Goal: Check status: Check status

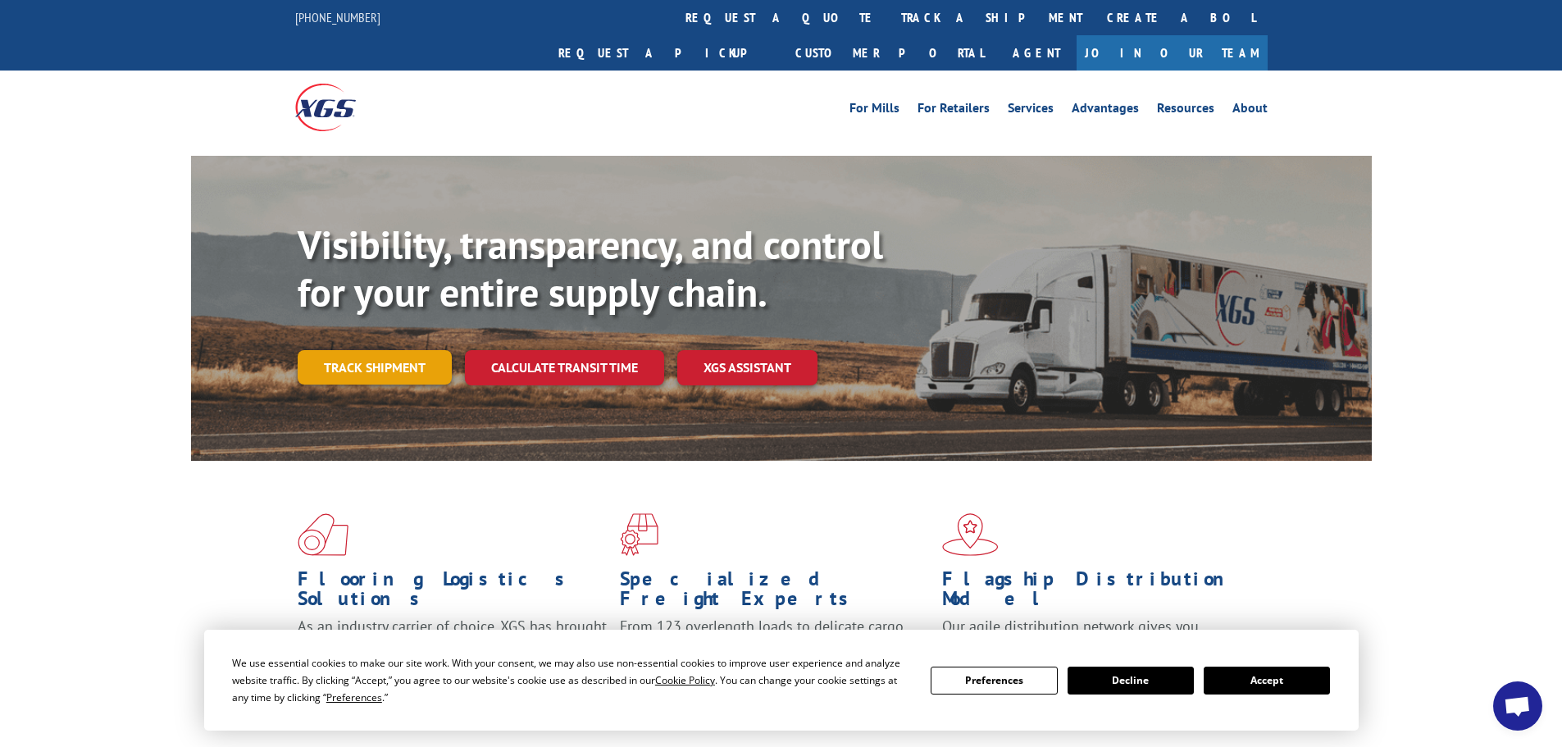
click at [375, 350] on link "Track shipment" at bounding box center [375, 367] width 154 height 34
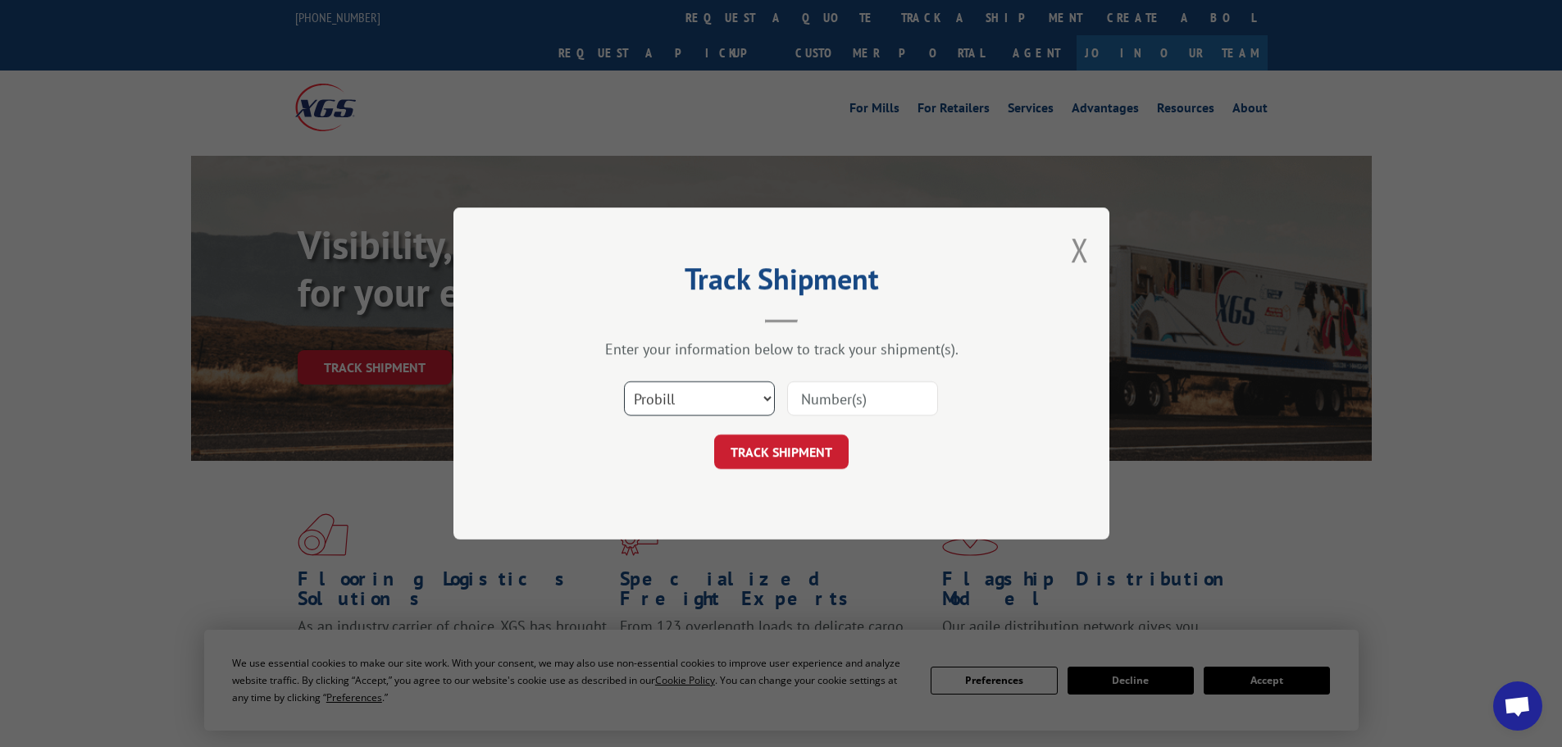
click at [764, 391] on select "Select category... Probill BOL PO" at bounding box center [699, 398] width 151 height 34
select select "po"
click at [624, 381] on select "Select category... Probill BOL PO" at bounding box center [699, 398] width 151 height 34
click at [816, 404] on input at bounding box center [862, 398] width 151 height 34
paste input "84537361"
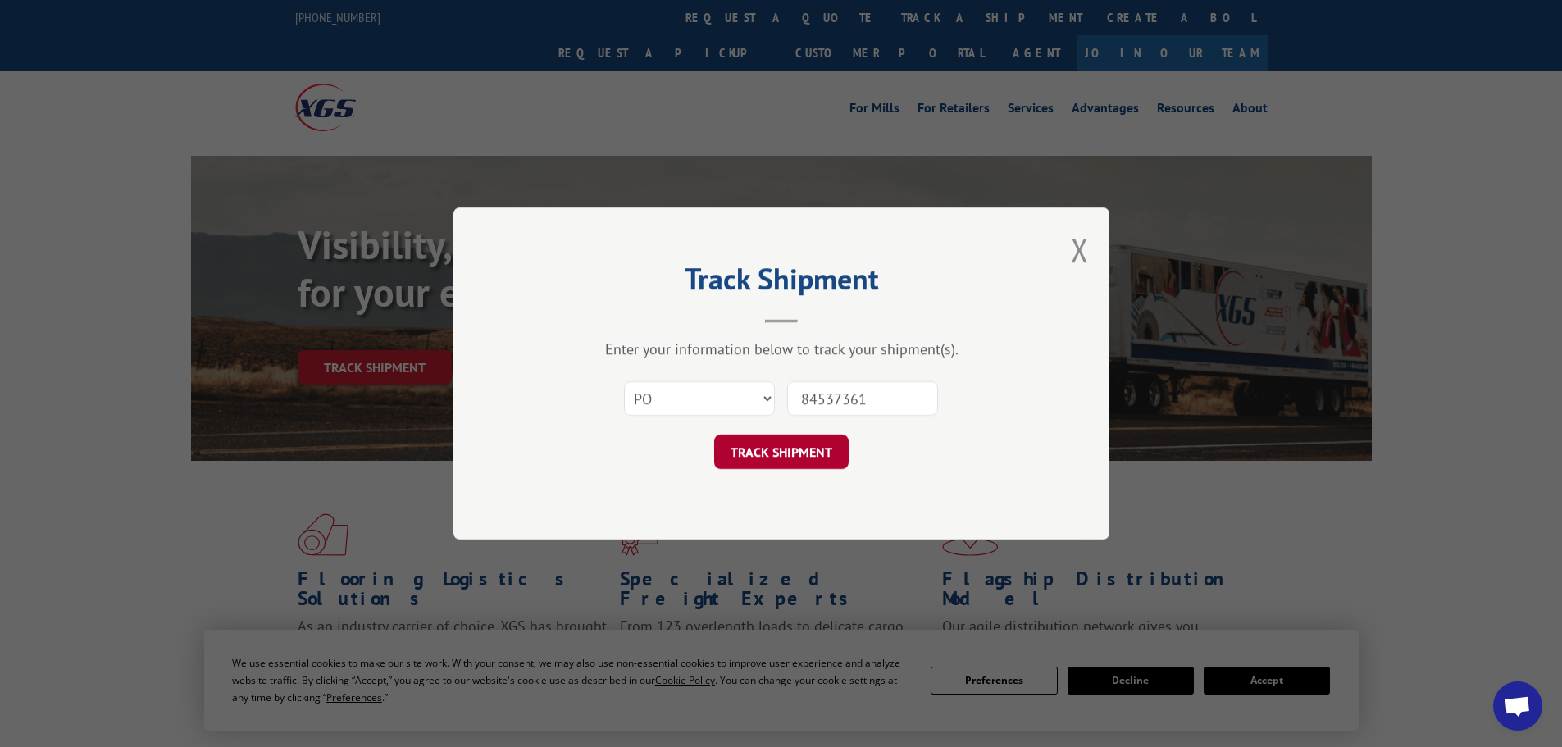
type input "84537361"
click at [798, 452] on button "TRACK SHIPMENT" at bounding box center [781, 451] width 134 height 34
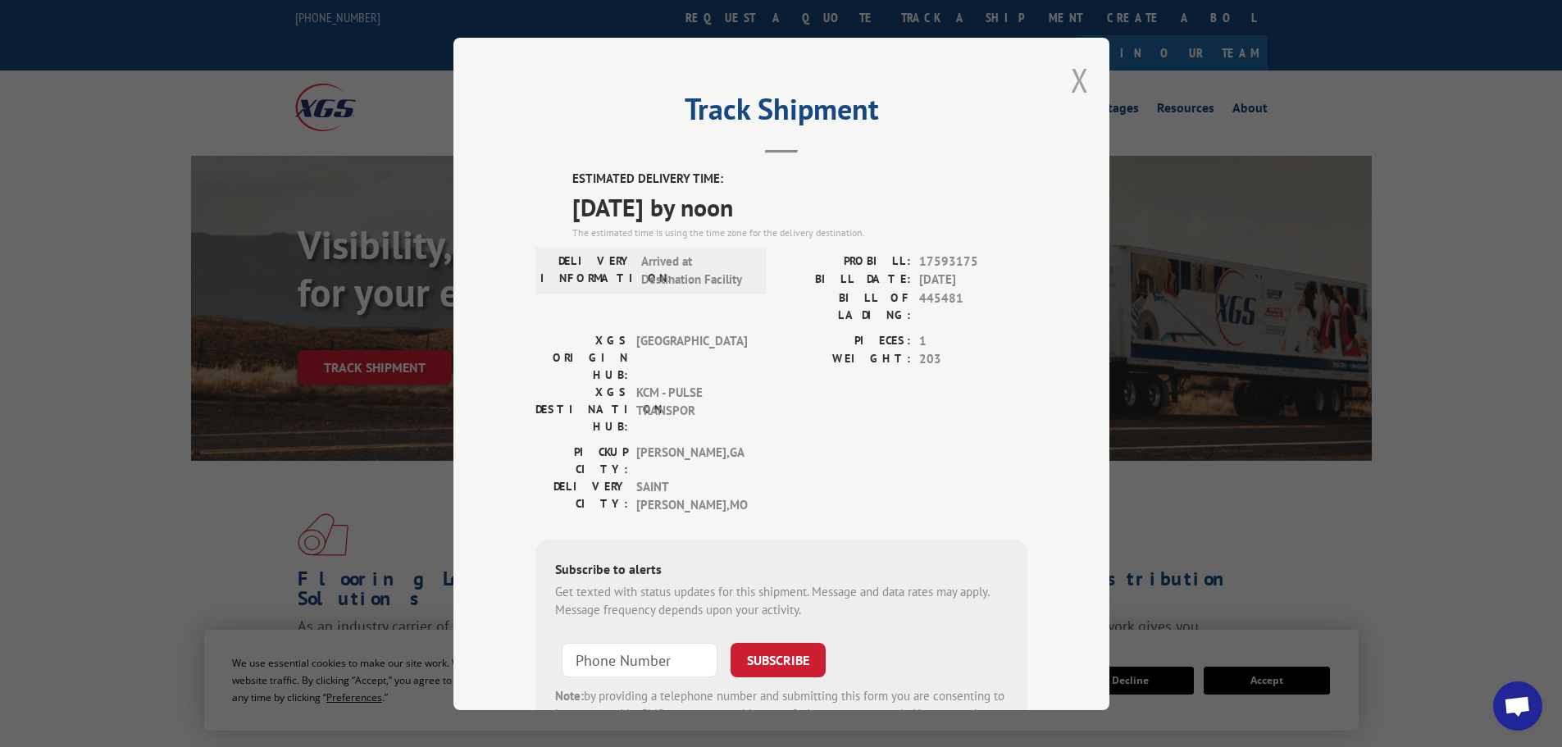
click at [1071, 84] on button "Close modal" at bounding box center [1080, 79] width 18 height 43
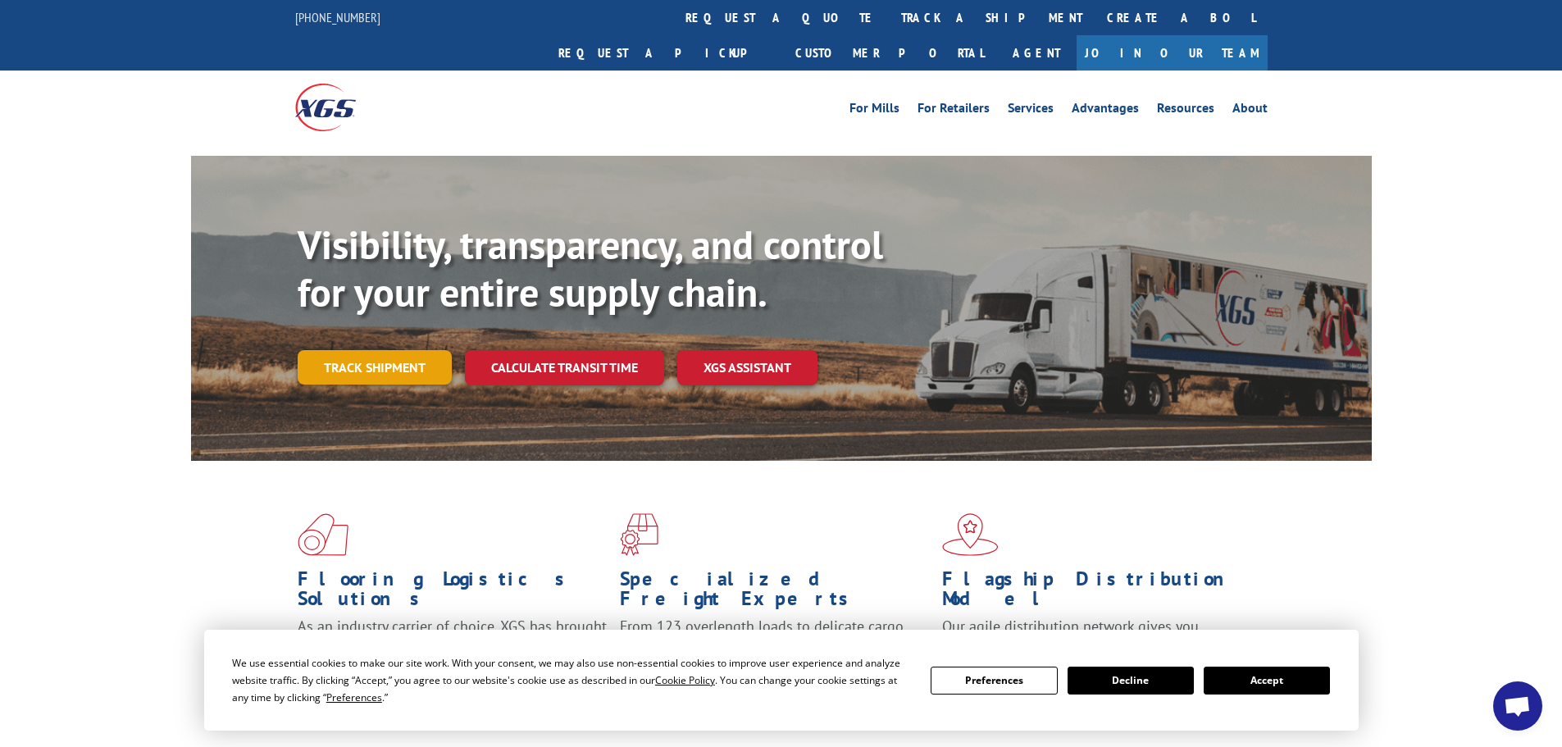
click at [342, 350] on link "Track shipment" at bounding box center [375, 367] width 154 height 34
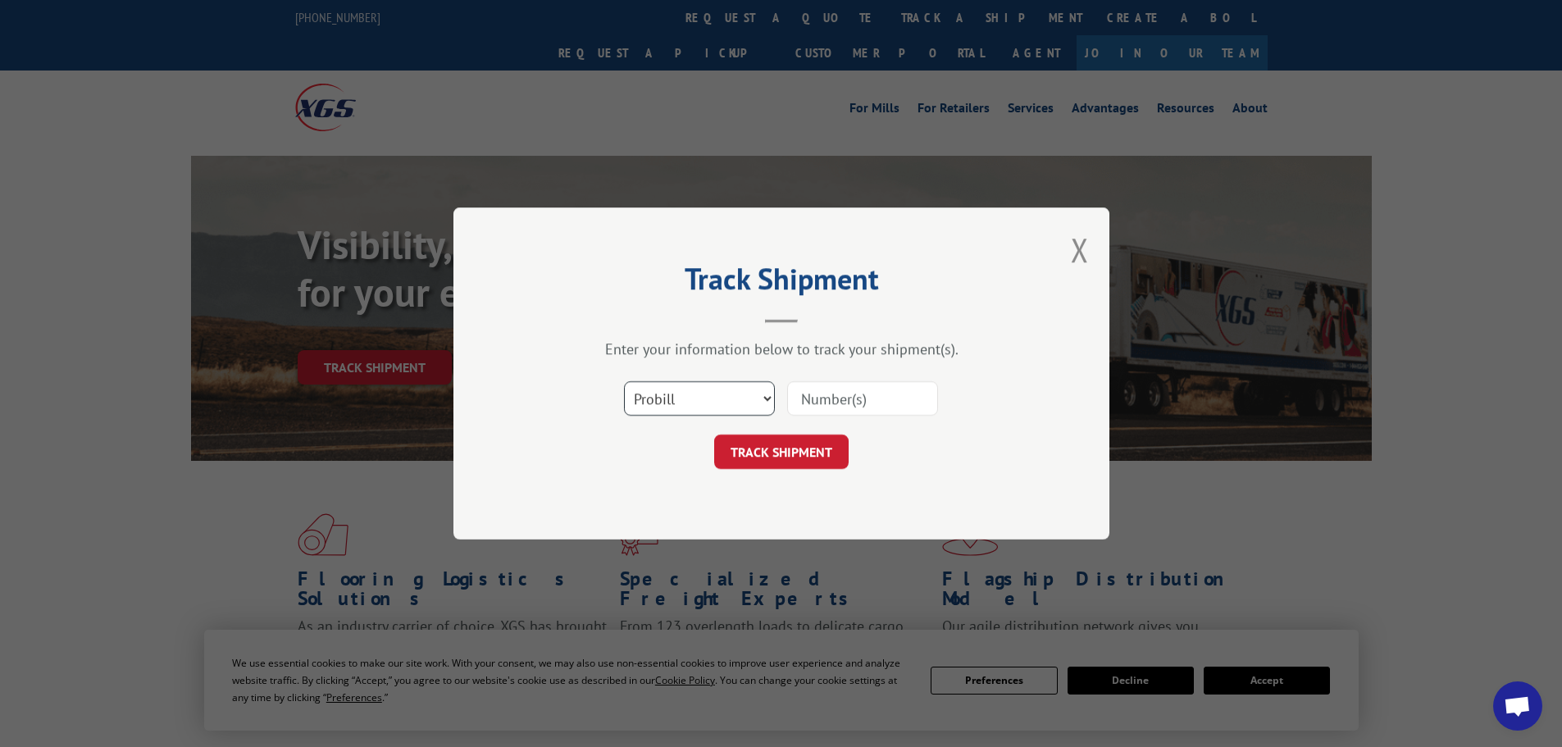
click at [643, 391] on select "Select category... Probill BOL PO" at bounding box center [699, 398] width 151 height 34
click at [624, 381] on select "Select category... Probill BOL PO" at bounding box center [699, 398] width 151 height 34
click at [686, 395] on select "Select category... Probill BOL PO" at bounding box center [699, 398] width 151 height 34
select select "po"
click at [624, 381] on select "Select category... Probill BOL PO" at bounding box center [699, 398] width 151 height 34
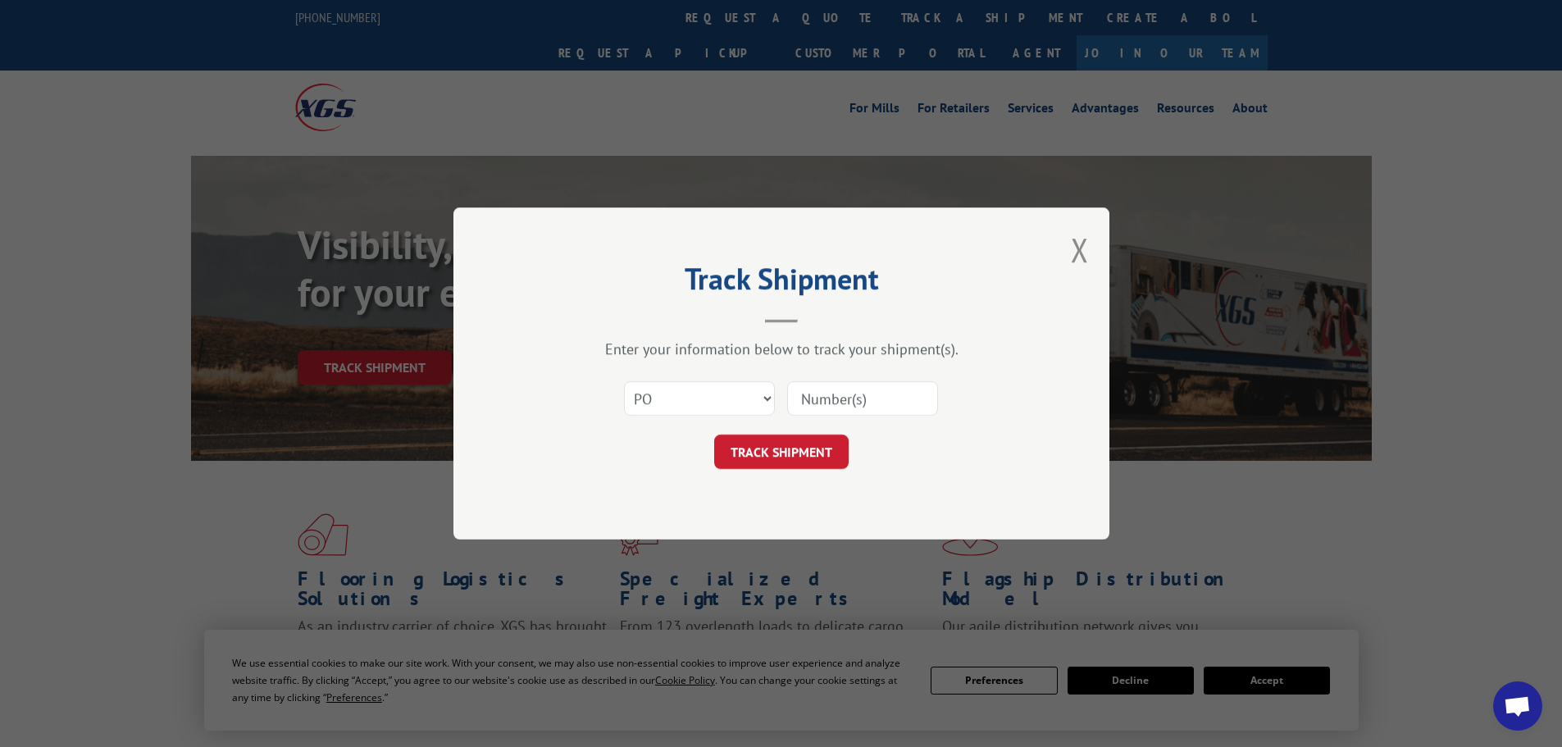
click at [839, 390] on input at bounding box center [862, 398] width 151 height 34
paste input "84537362"
type input "84537362"
click at [784, 469] on button "TRACK SHIPMENT" at bounding box center [781, 451] width 134 height 34
